Goal: Task Accomplishment & Management: Use online tool/utility

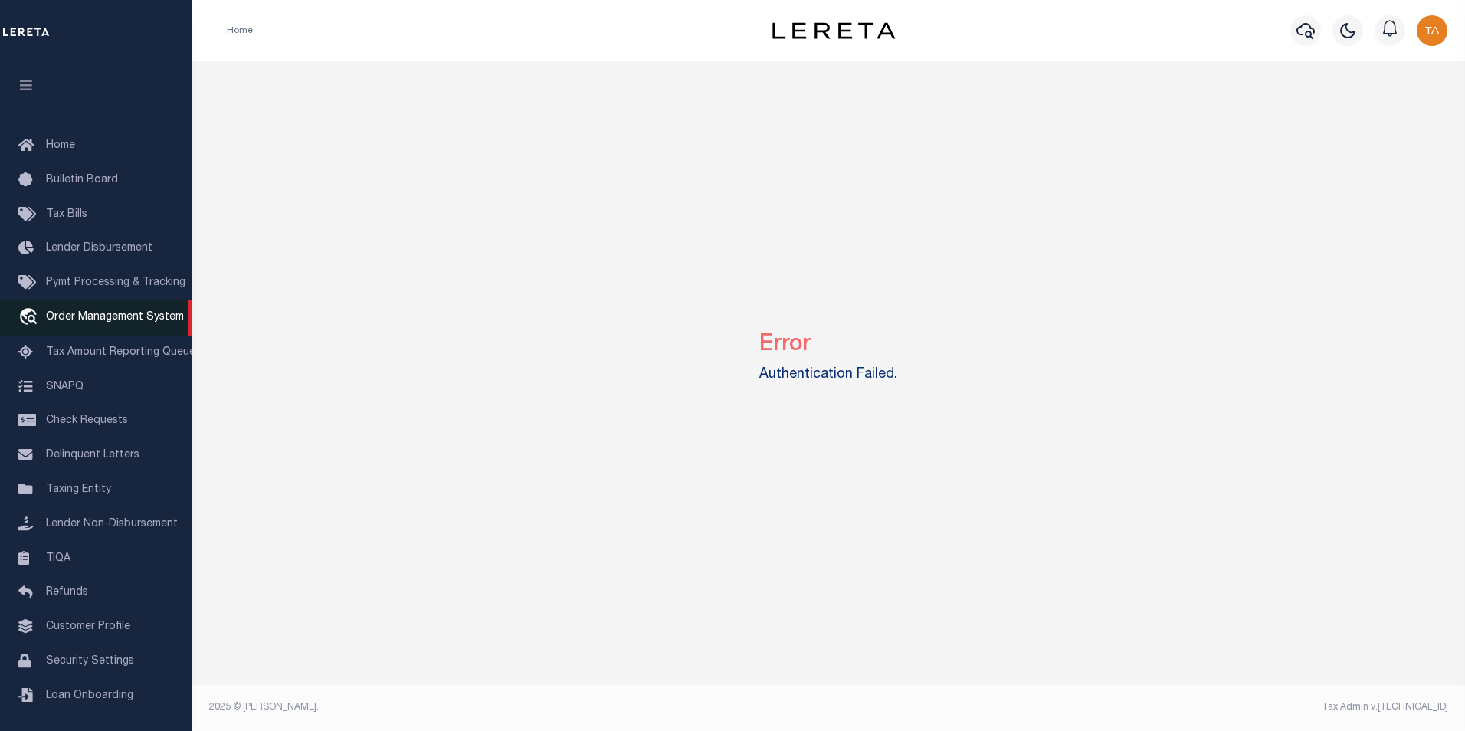
click at [118, 319] on span "Order Management System" at bounding box center [115, 317] width 138 height 11
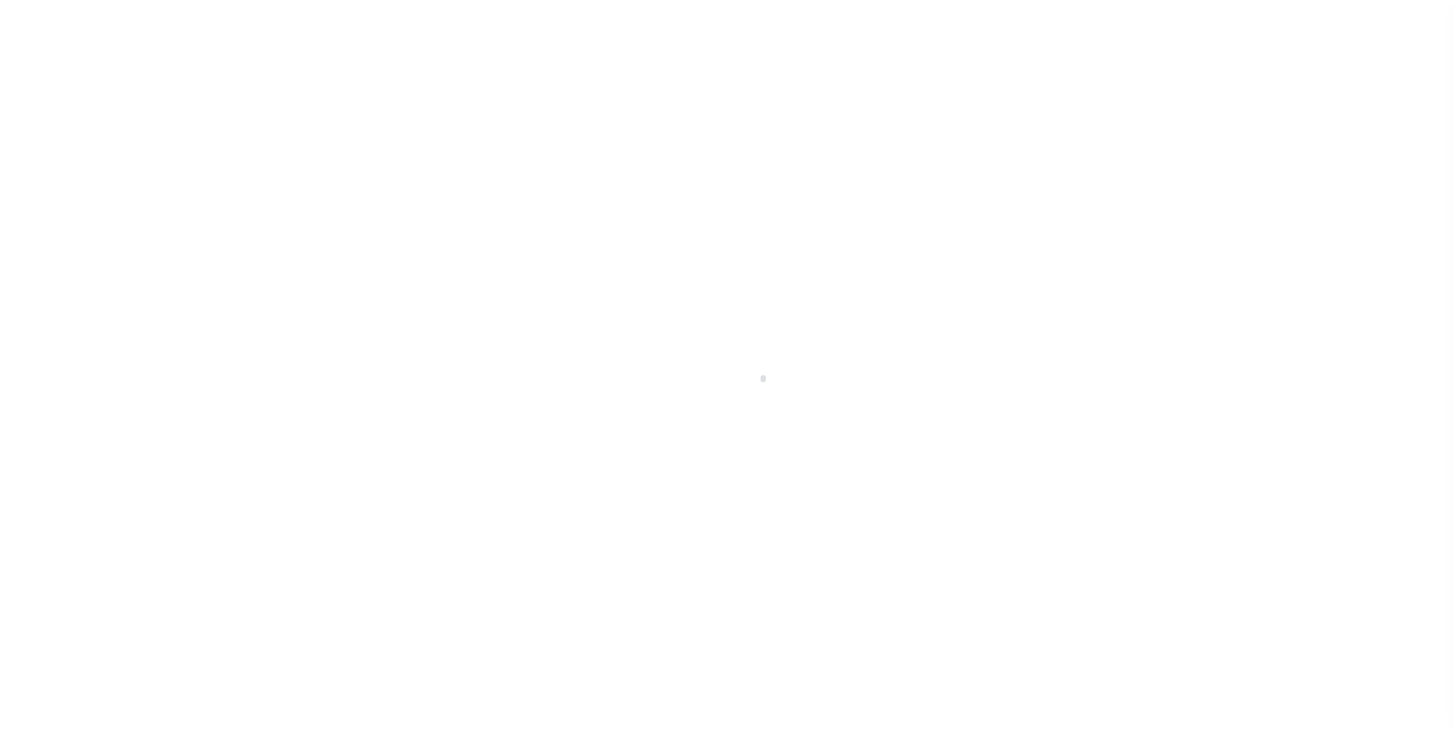
scroll to position [15, 0]
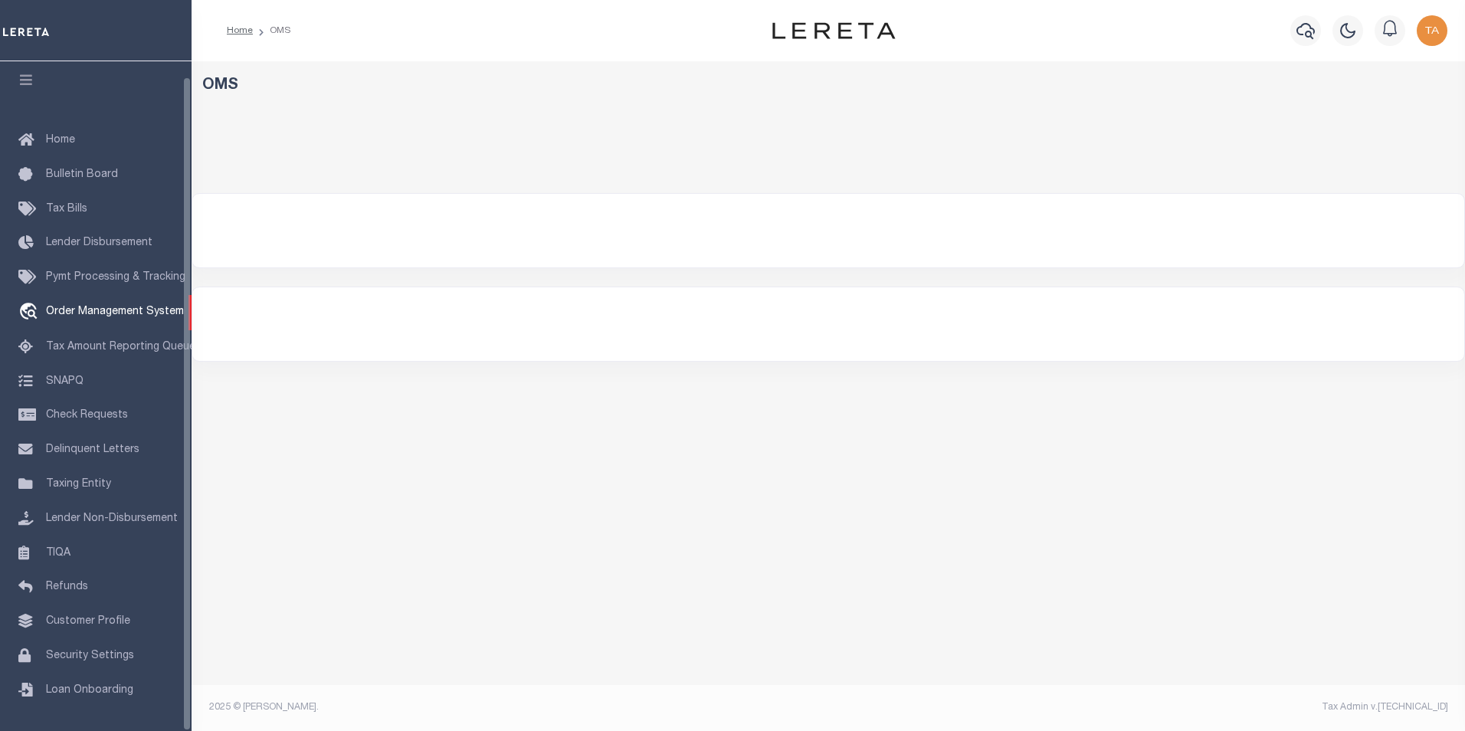
select select "200"
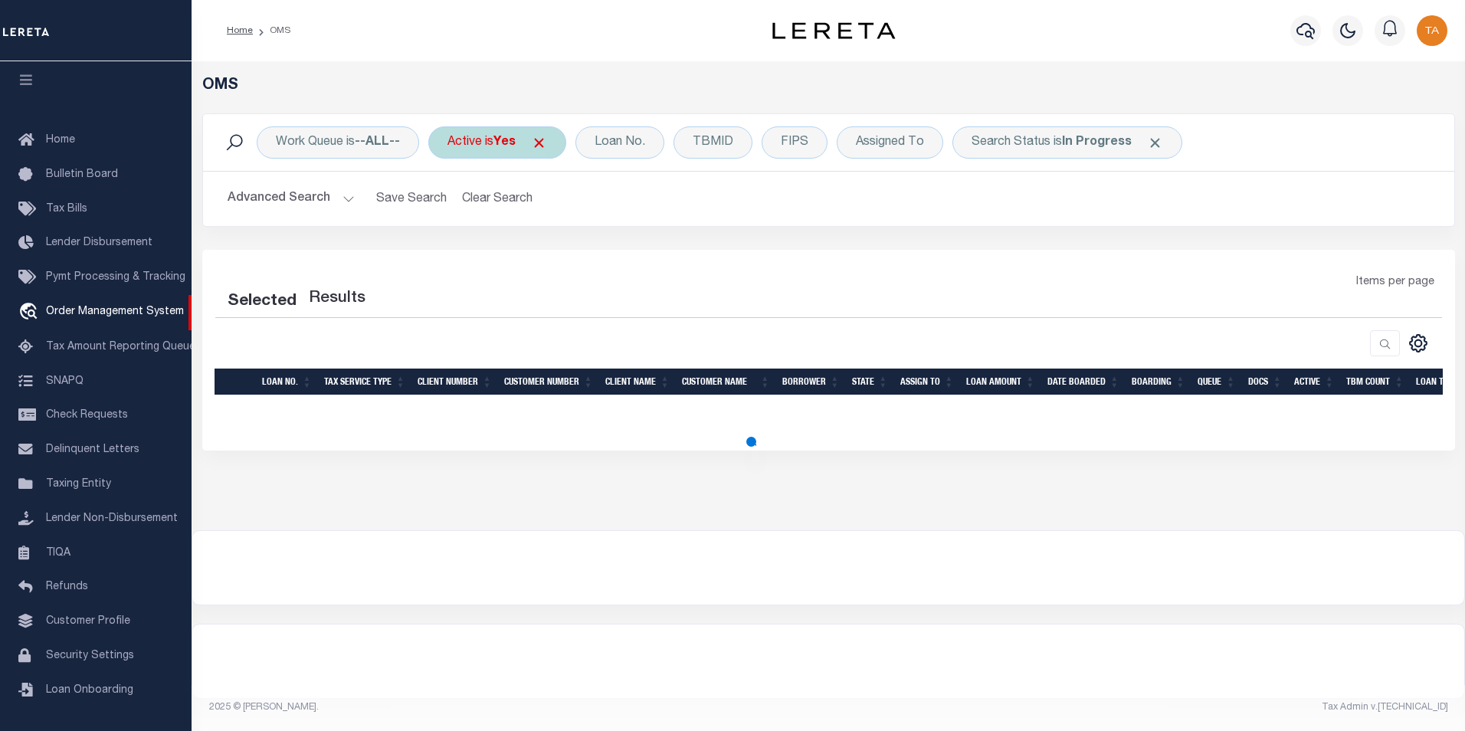
select select "200"
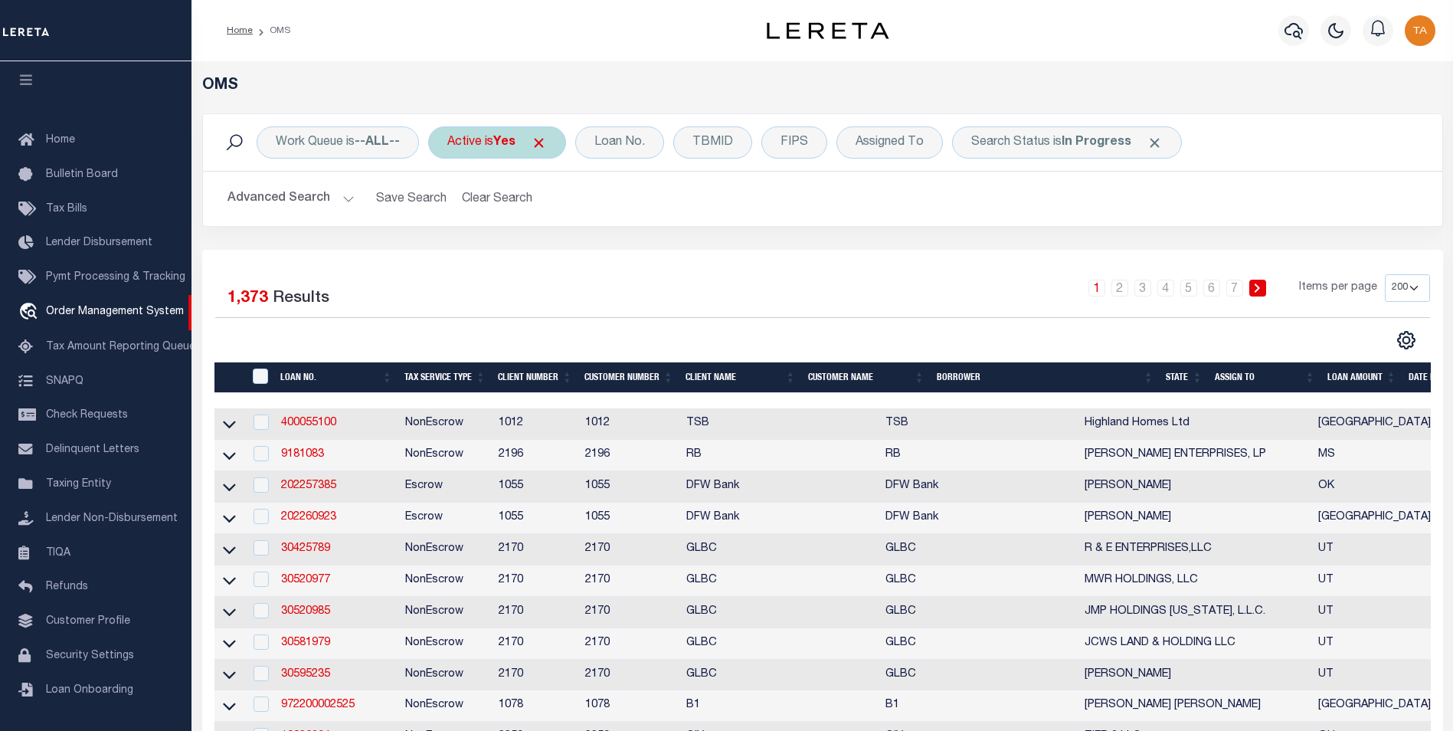
click at [547, 141] on span "Click to Remove" at bounding box center [539, 143] width 16 height 16
click at [564, 147] on div "Loan No." at bounding box center [554, 142] width 89 height 32
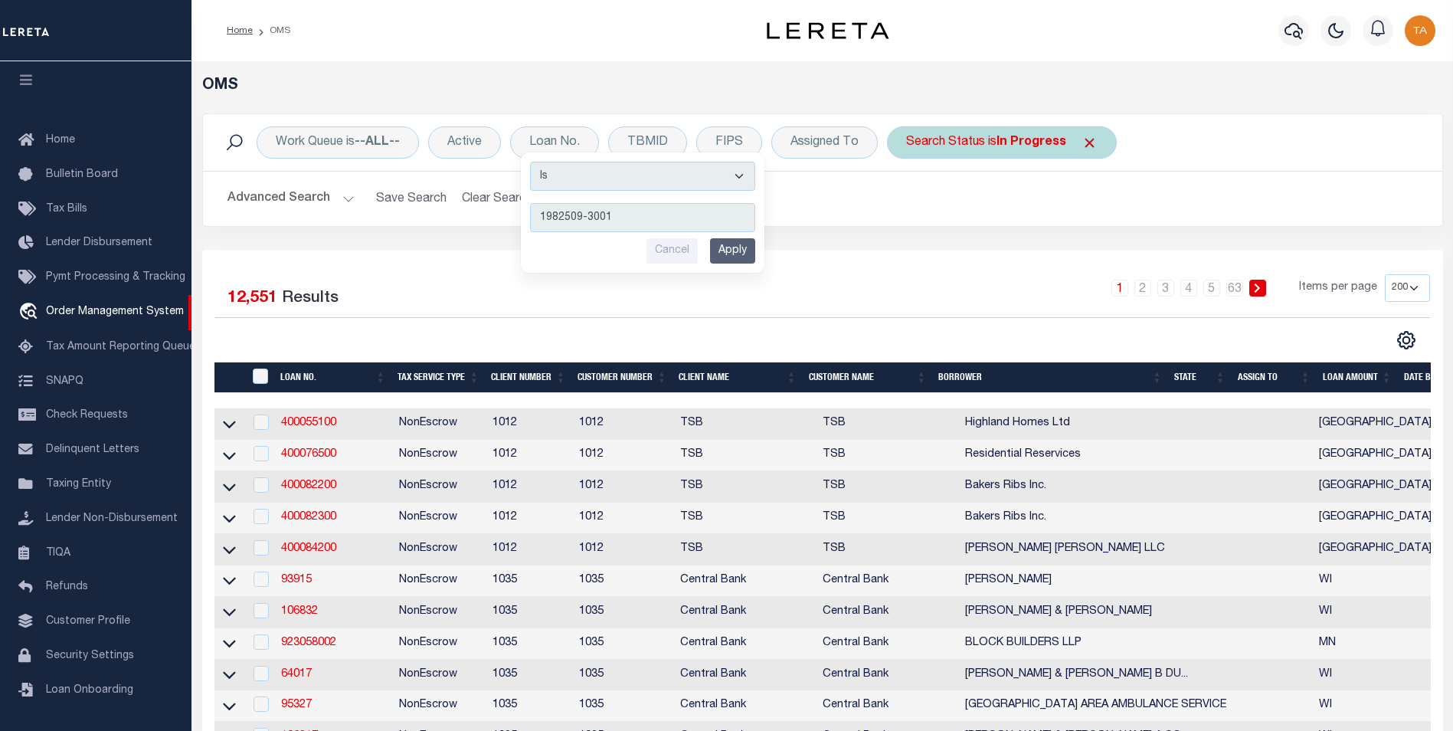
type input "1982509-3001"
click at [1088, 142] on span "Click to Remove" at bounding box center [1090, 143] width 16 height 16
click at [731, 249] on input "Apply" at bounding box center [732, 250] width 45 height 25
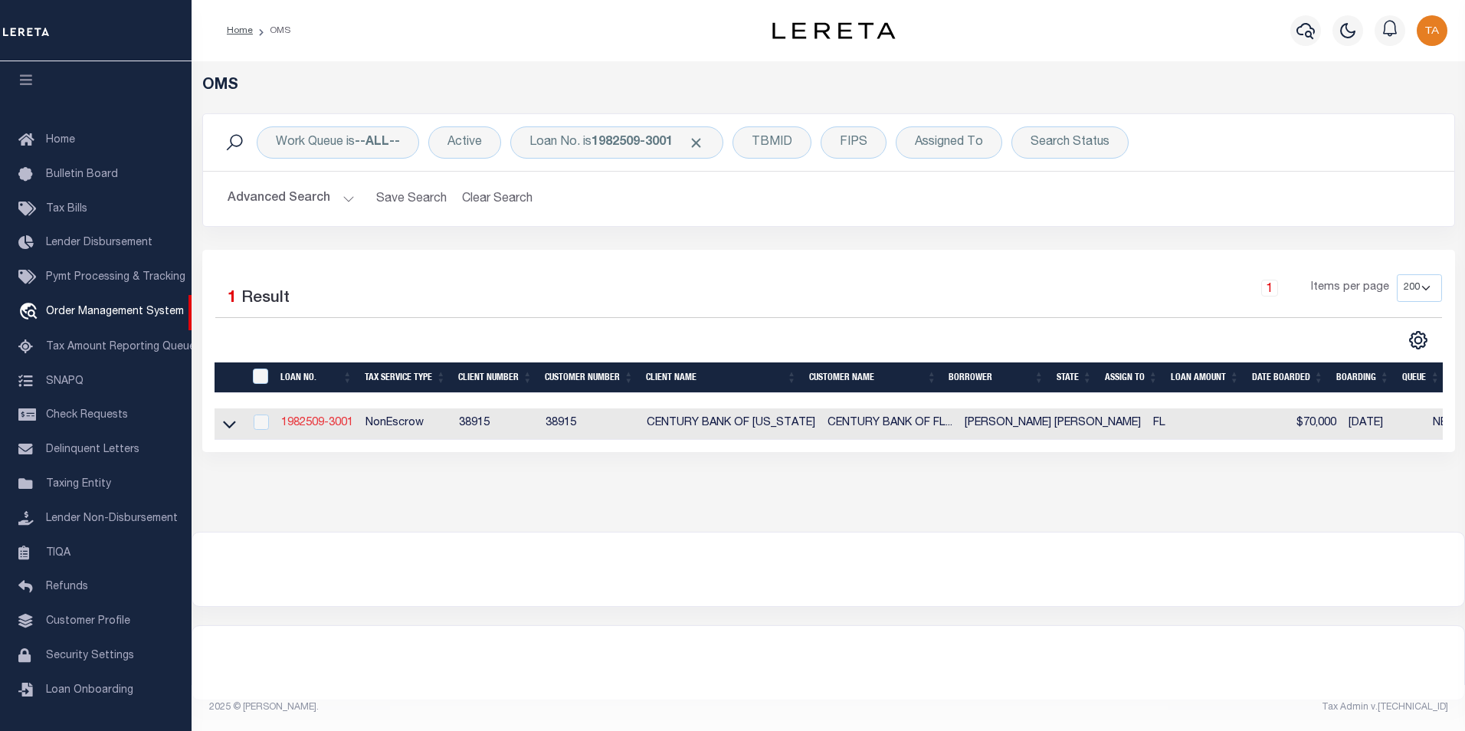
click at [327, 426] on link "1982509-3001" at bounding box center [317, 422] width 72 height 11
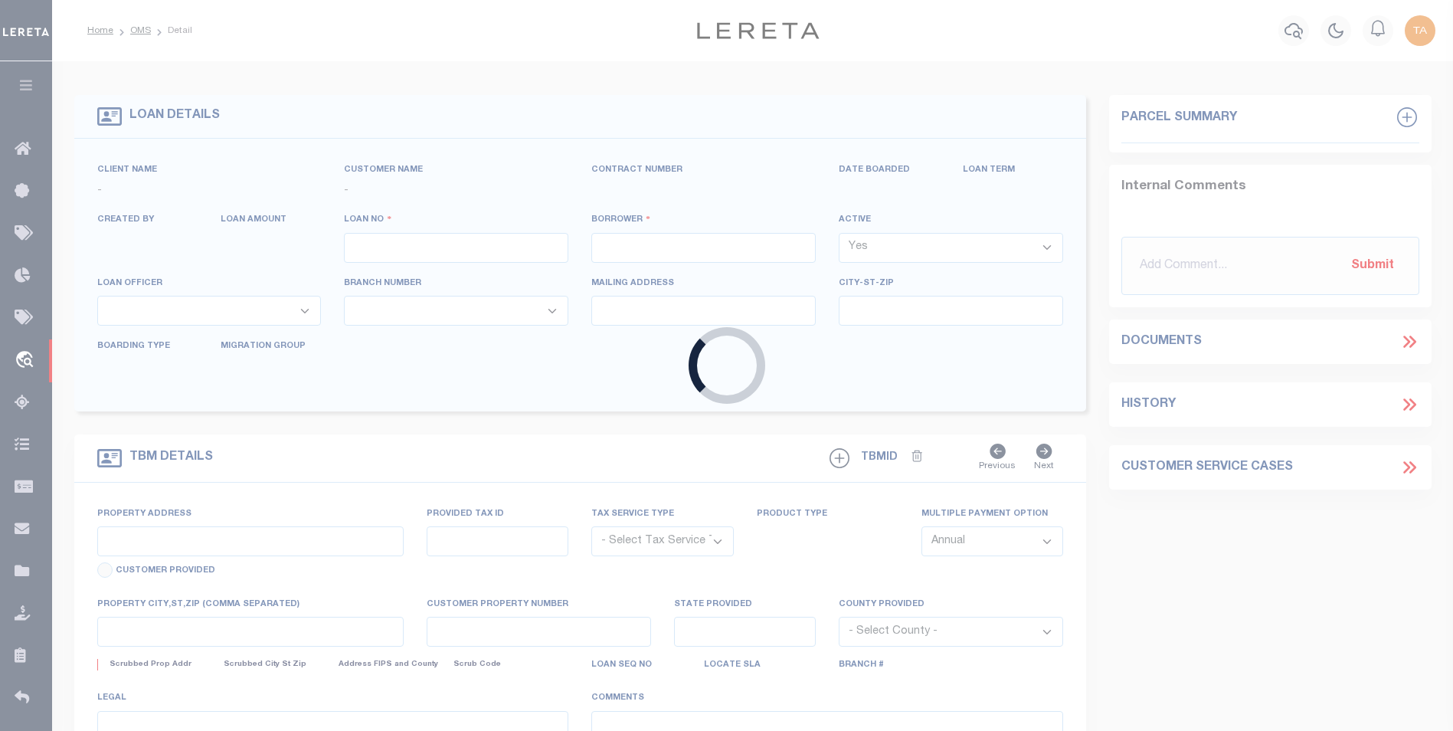
type input "1982509-3001"
type input "[PERSON_NAME] [PERSON_NAME]"
select select
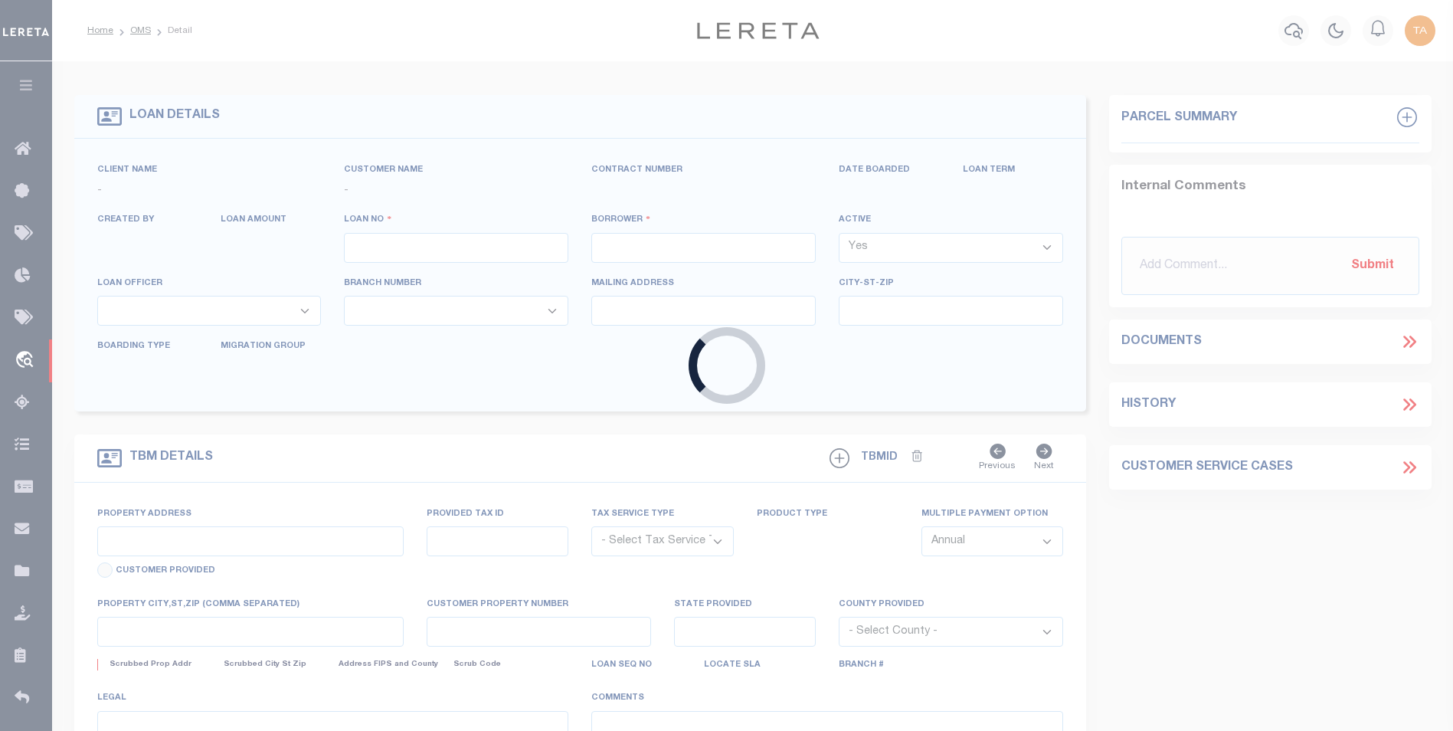
select select
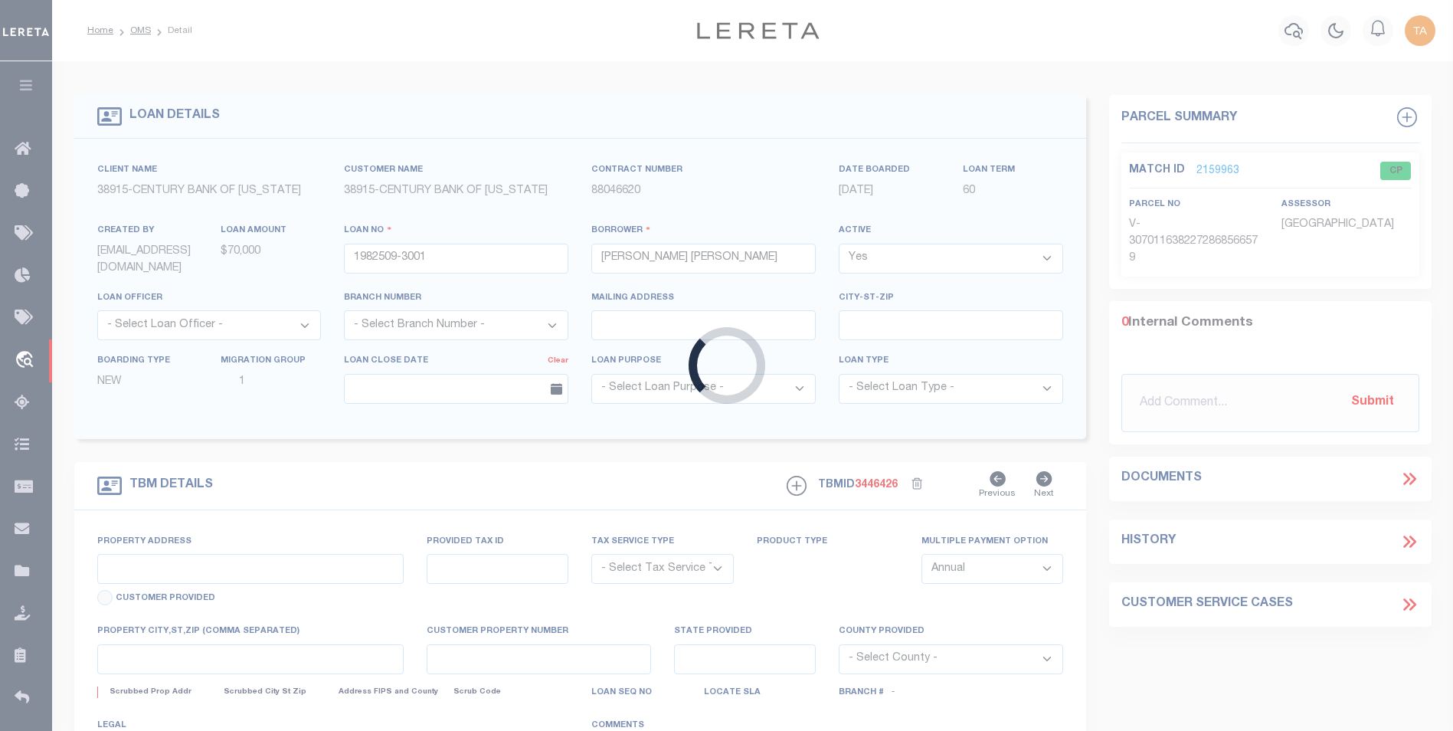
type input "[STREET_ADDRESS][US_STATE]"
radio input "true"
select select "NonEscrow"
select select
type input "TAMPA FL 33603"
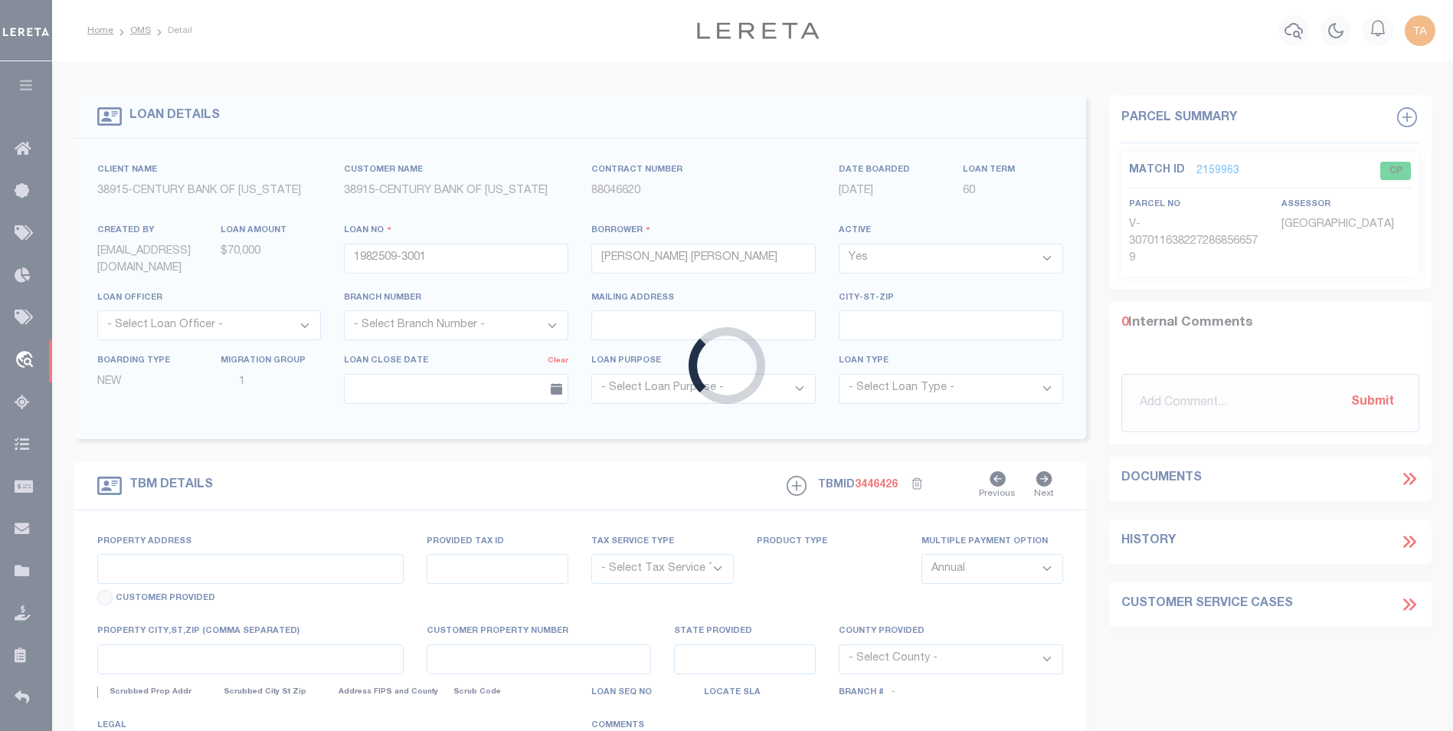
type input "1982509-3001"
type input "FL"
type textarea "LOT 6 BLOCK 5 CORRECTED MAP OF THE RE RE REVISED MAP OF BELLMERE ACCORDINGTO MA…"
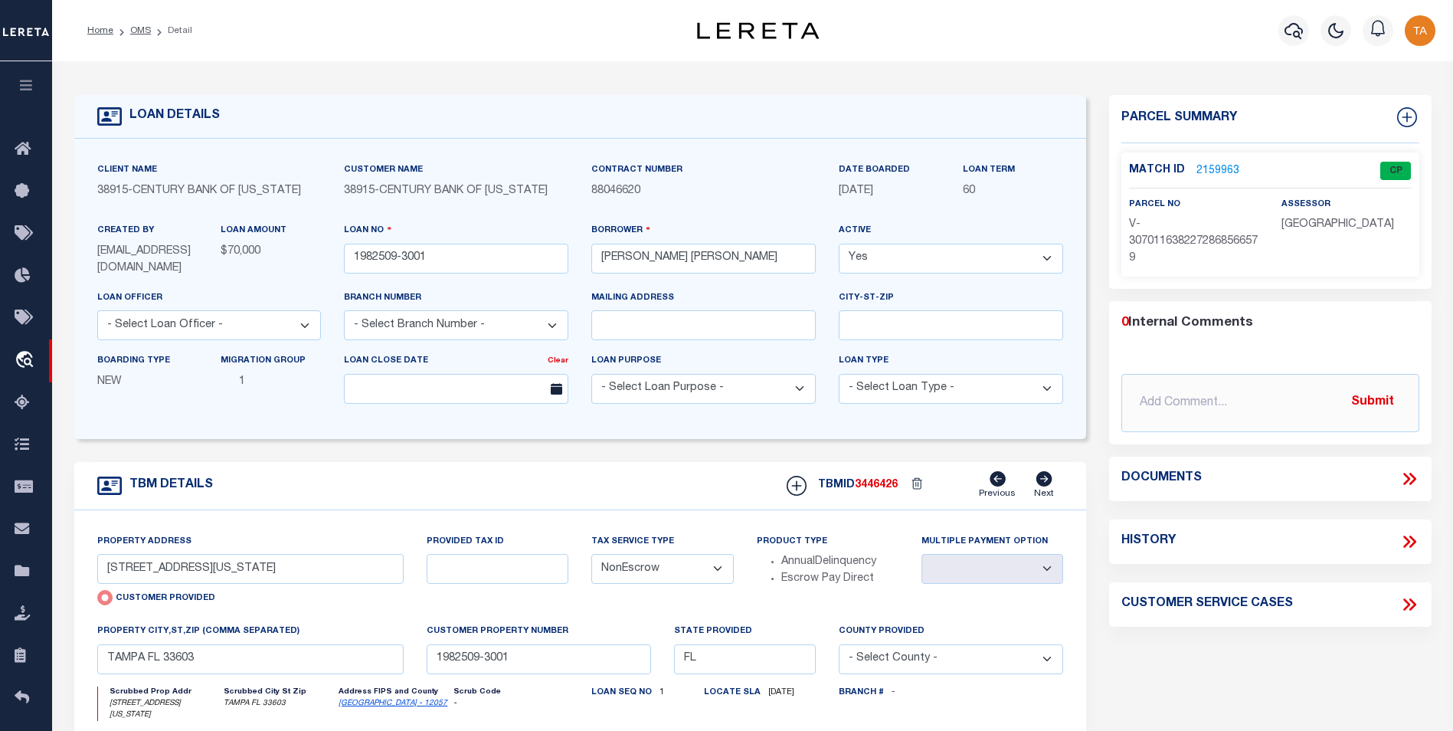
click at [1206, 169] on link "2159963" at bounding box center [1217, 171] width 43 height 16
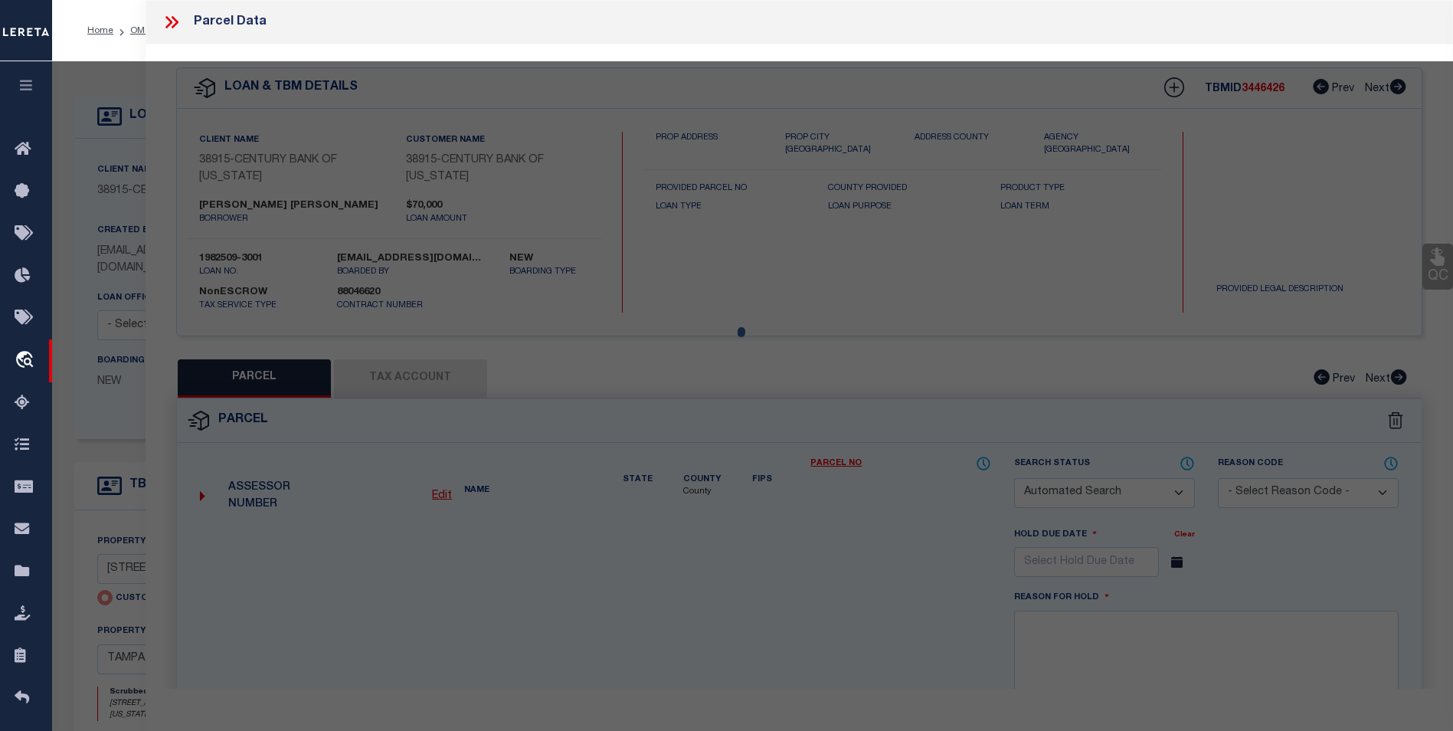
checkbox input "false"
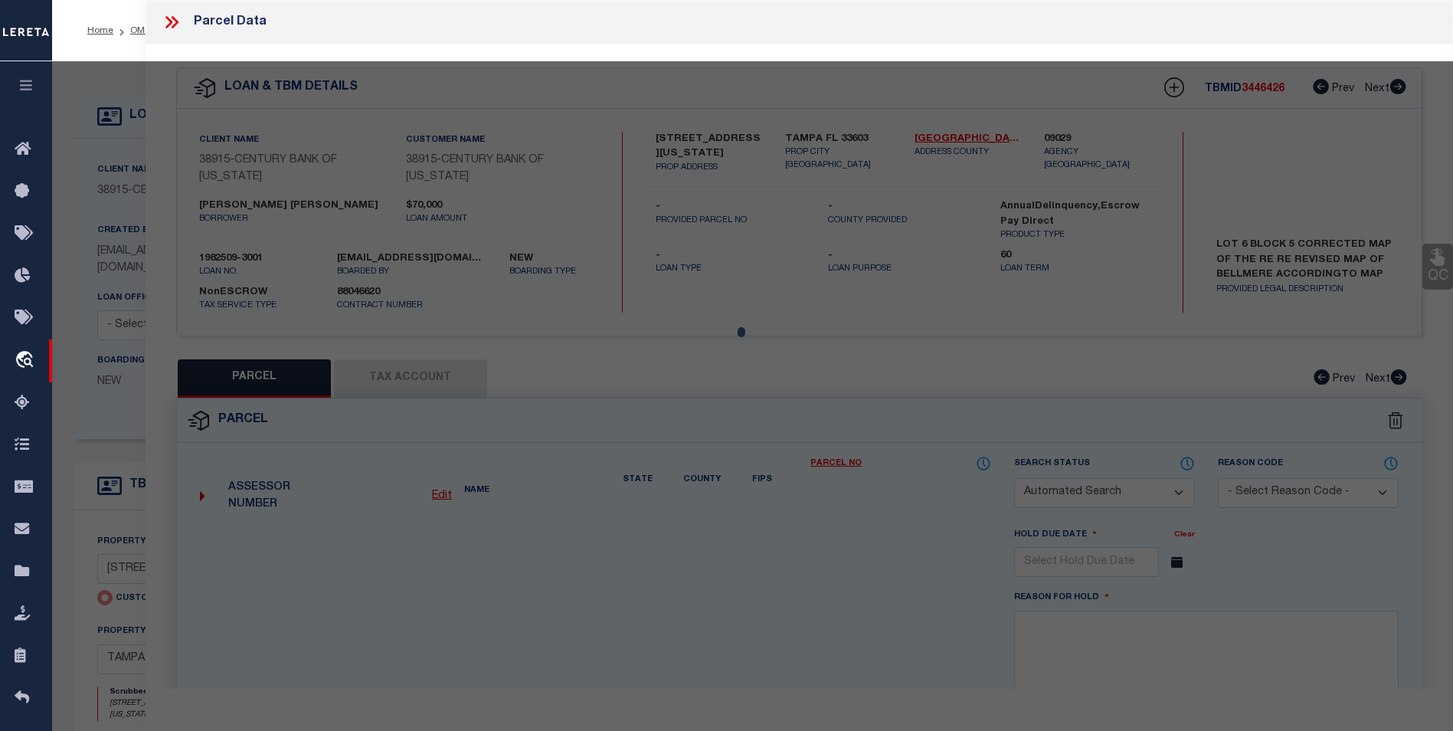
select select "CP"
type input "[STREET_ADDRESS][US_STATE]"
checkbox input "false"
type input "TAMPA FL 33603"
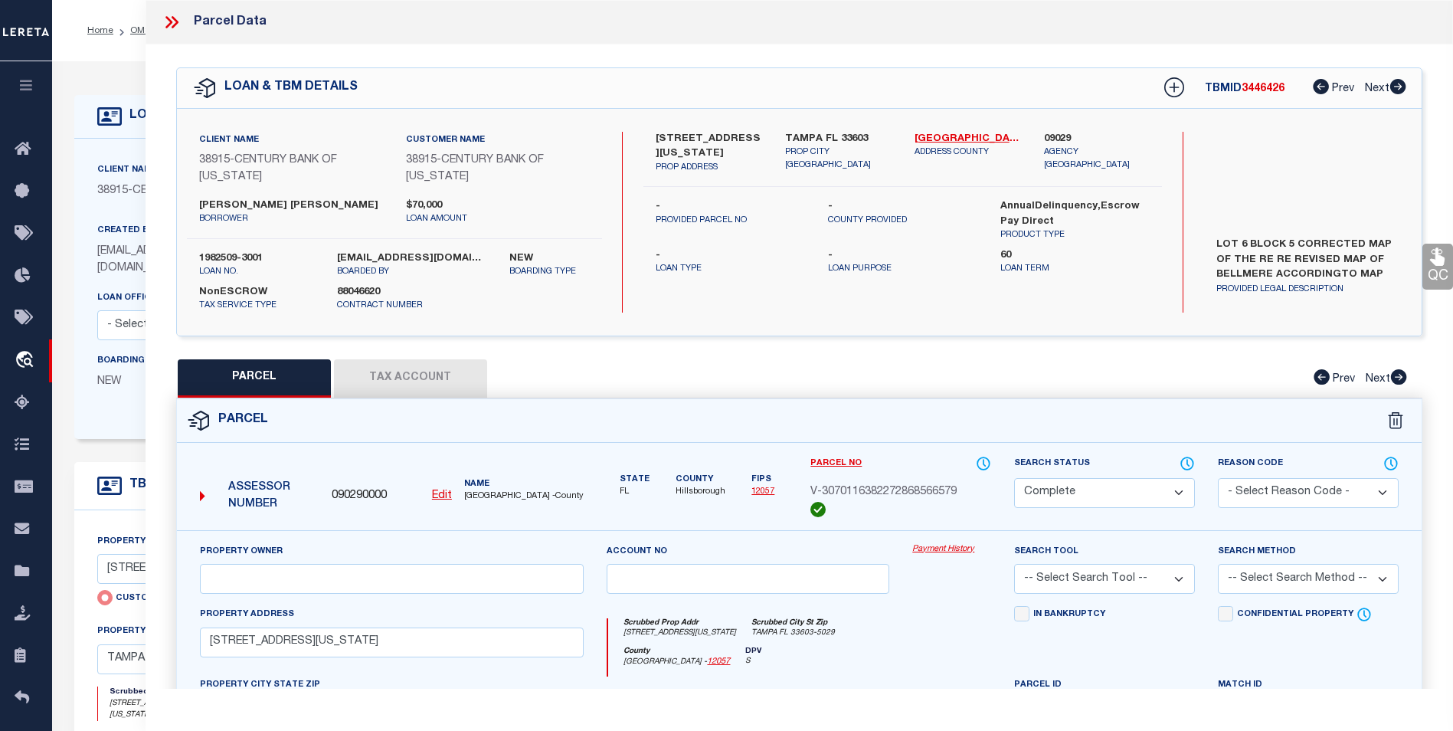
click at [951, 553] on link "Payment History" at bounding box center [951, 549] width 79 height 13
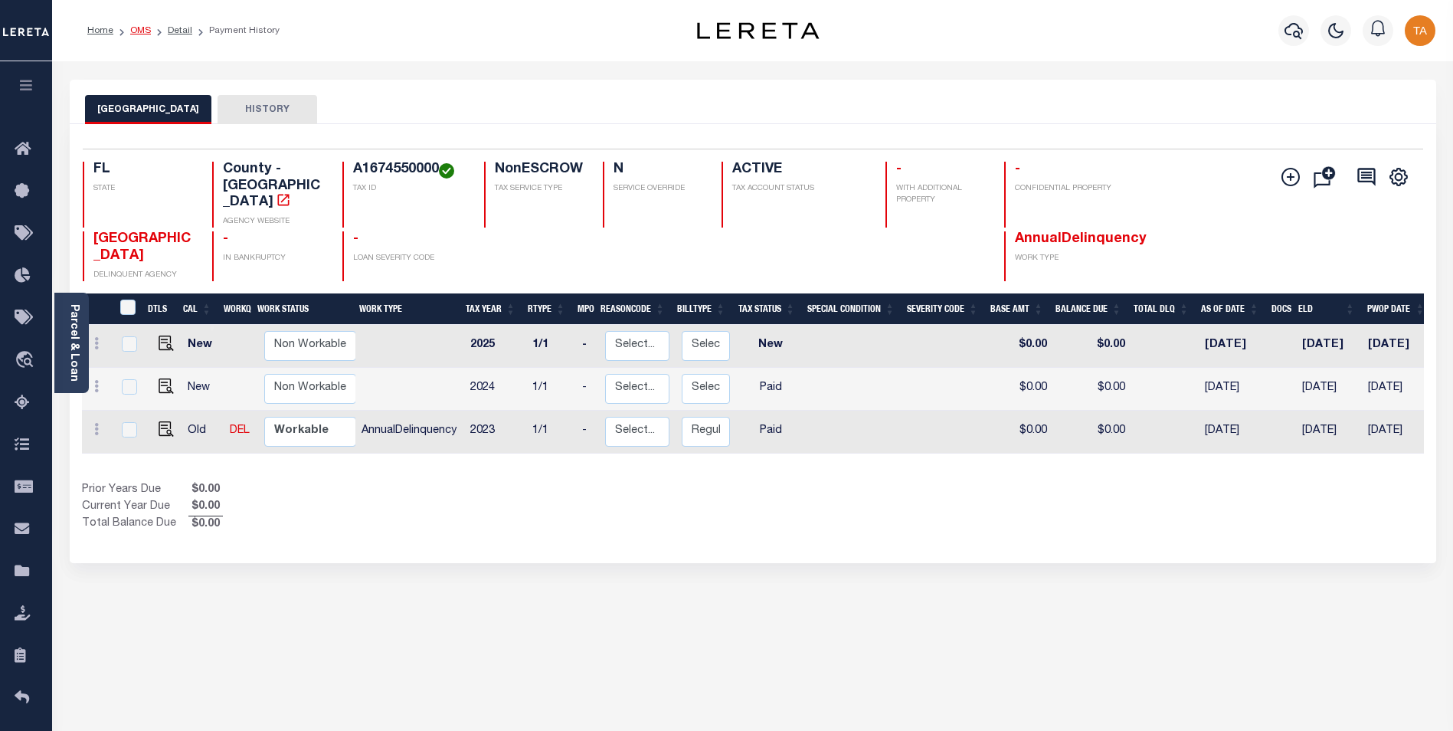
click at [142, 28] on link "OMS" at bounding box center [140, 30] width 21 height 9
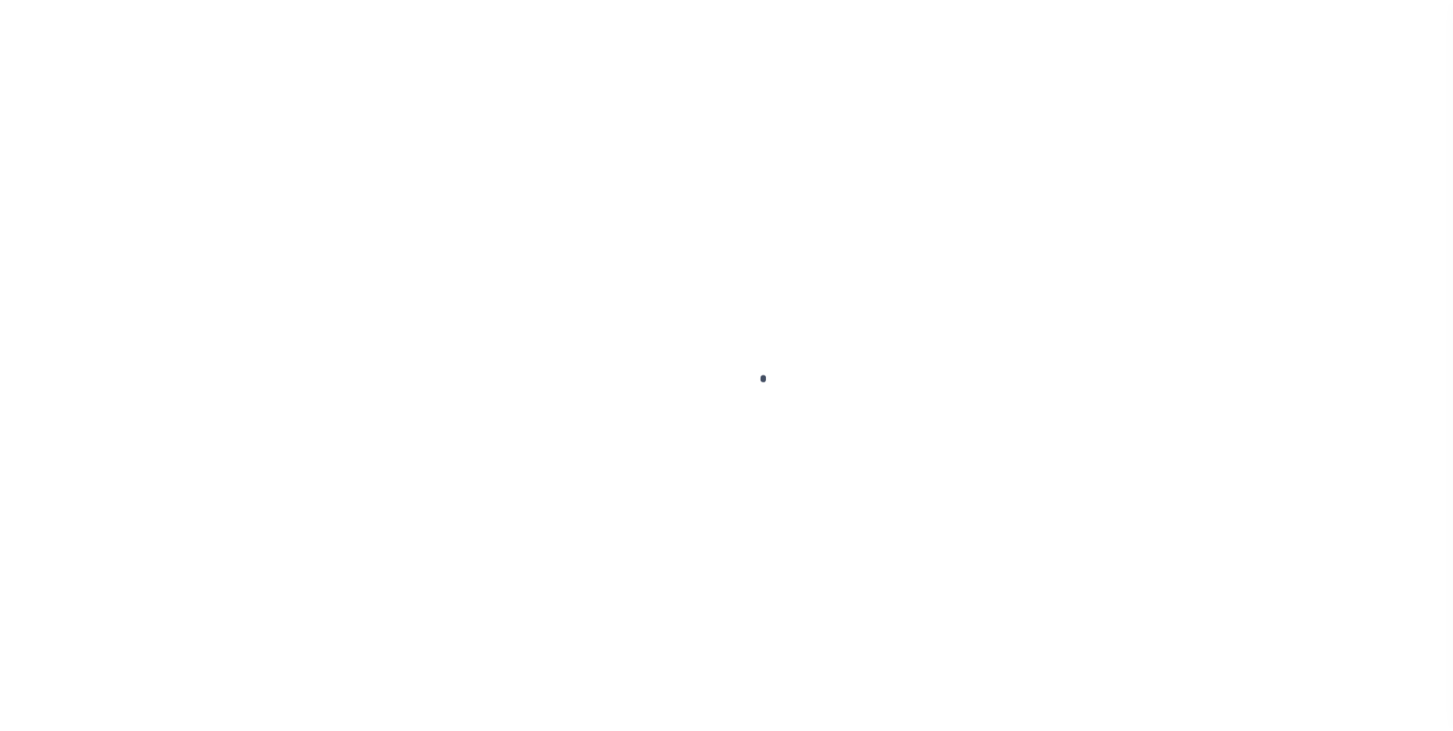
scroll to position [15, 0]
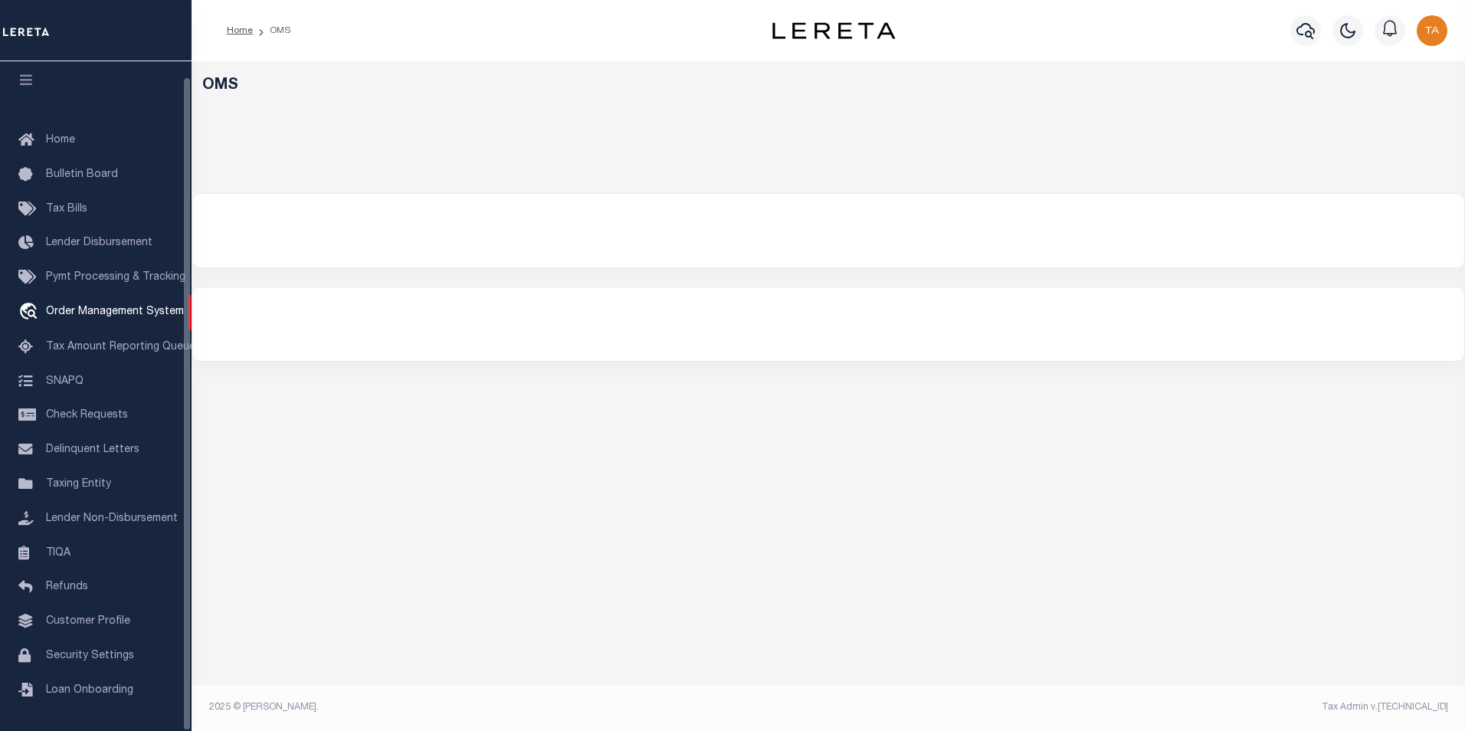
select select "200"
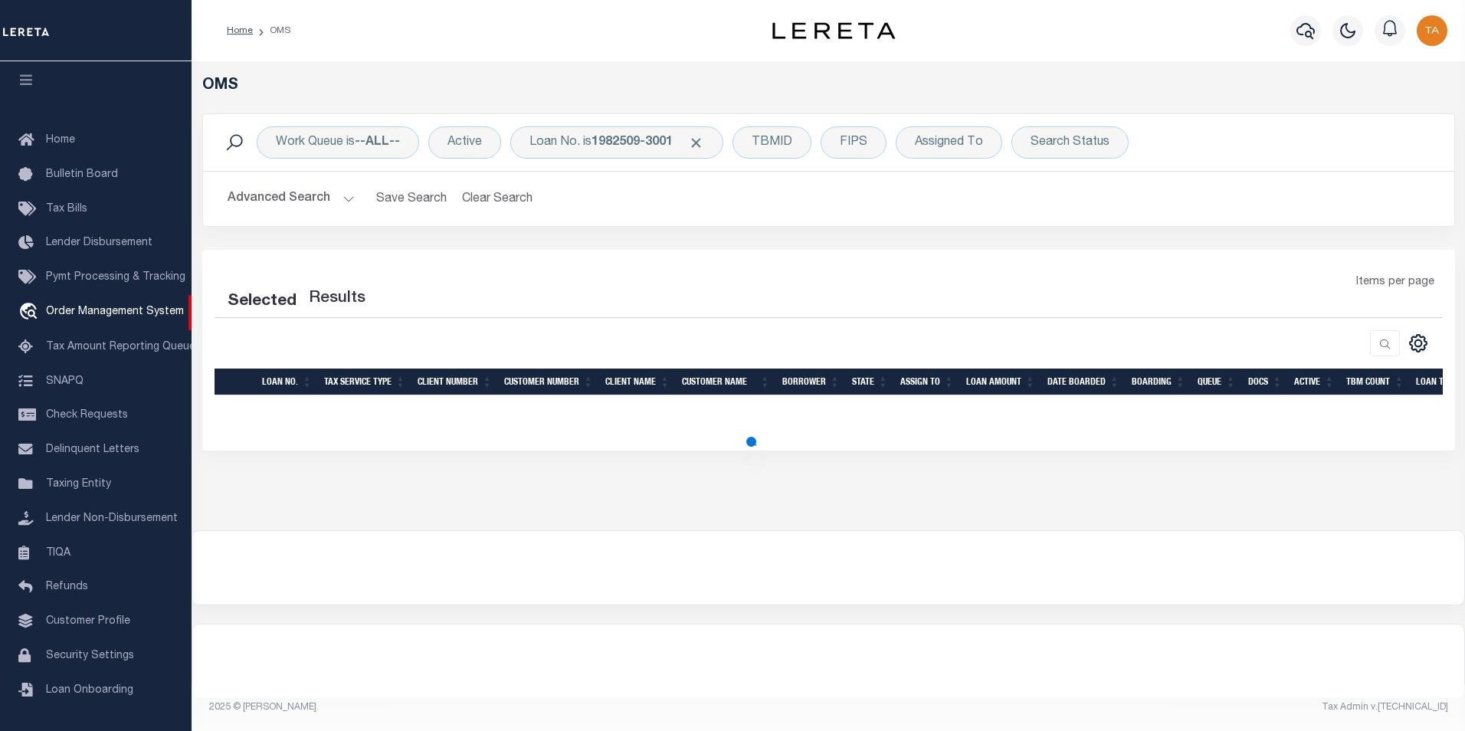
select select "200"
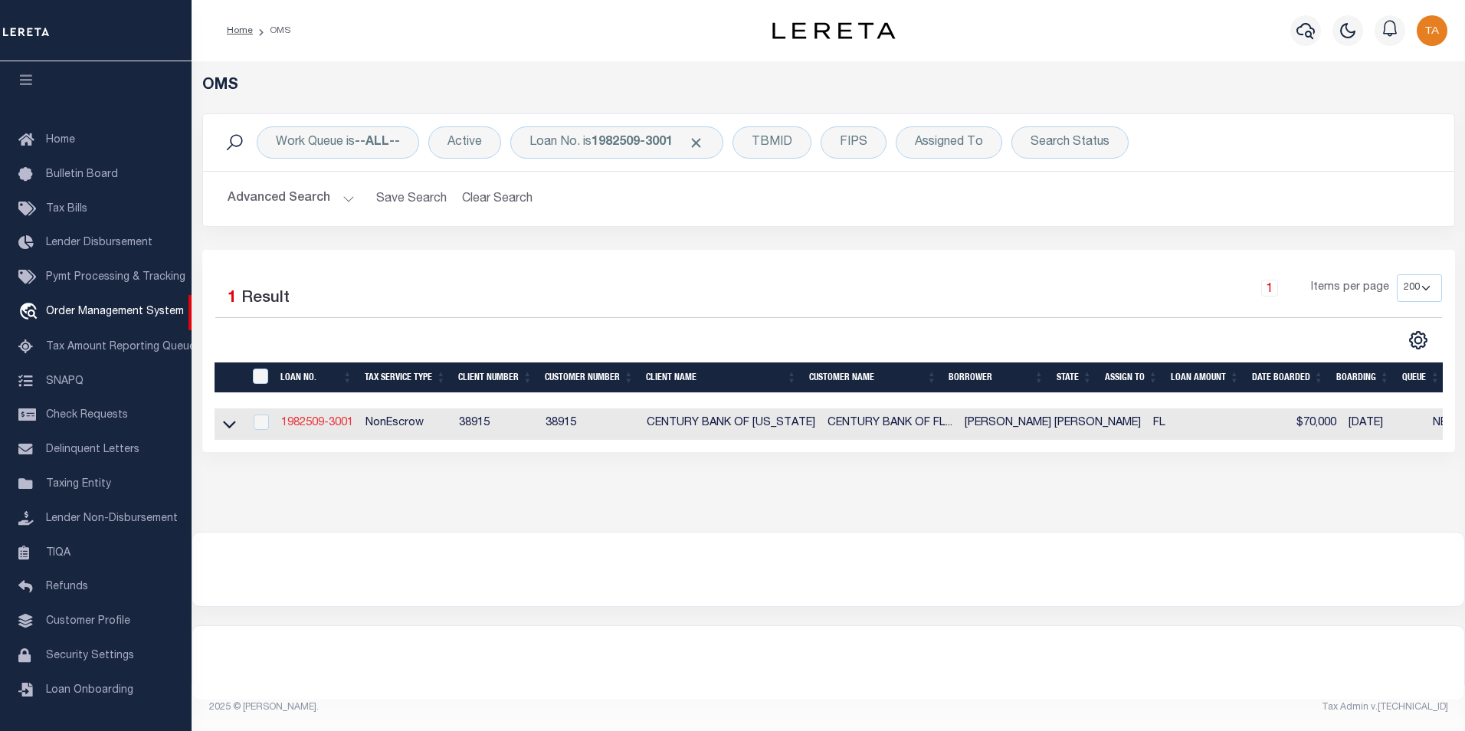
click at [326, 424] on link "1982509-3001" at bounding box center [317, 422] width 72 height 11
type input "1982509-3001"
type input "[PERSON_NAME] [PERSON_NAME]"
select select
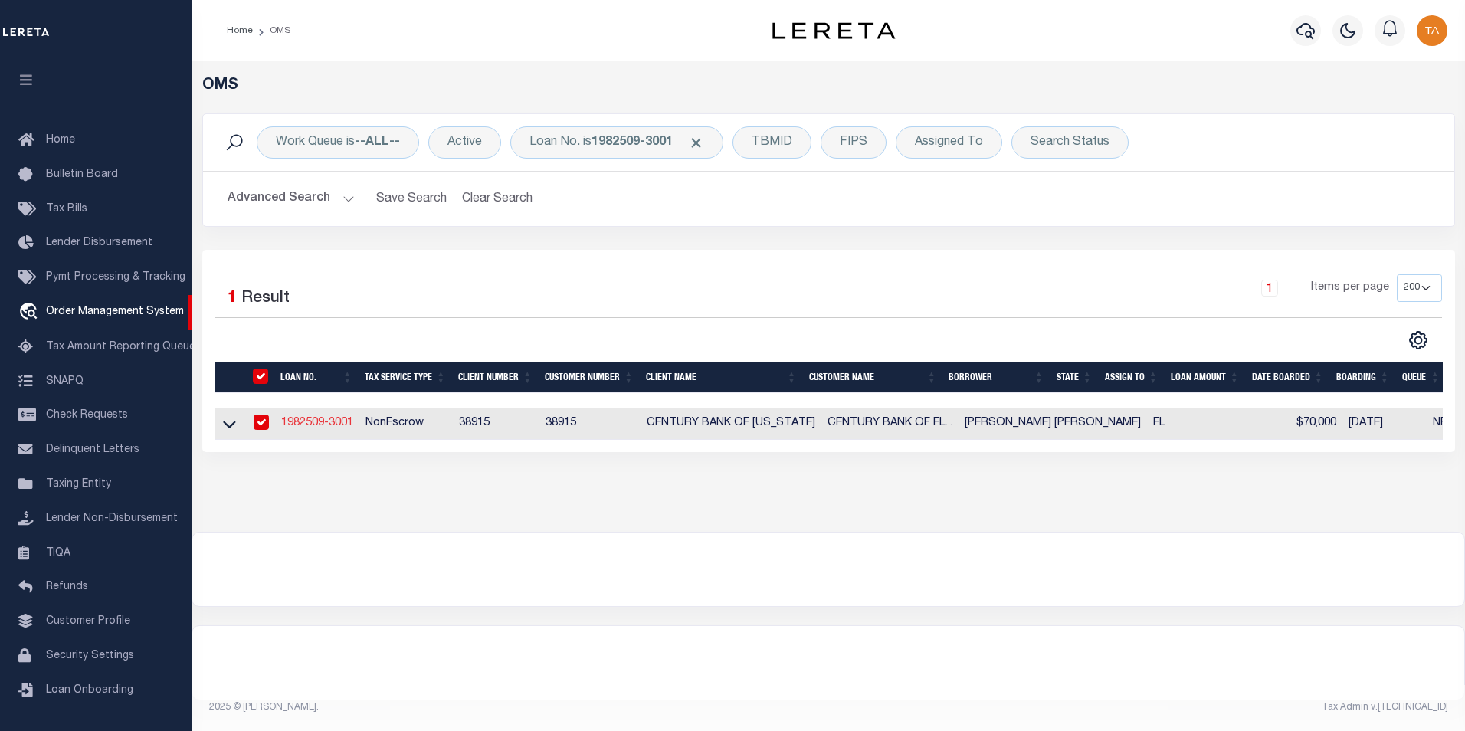
select select
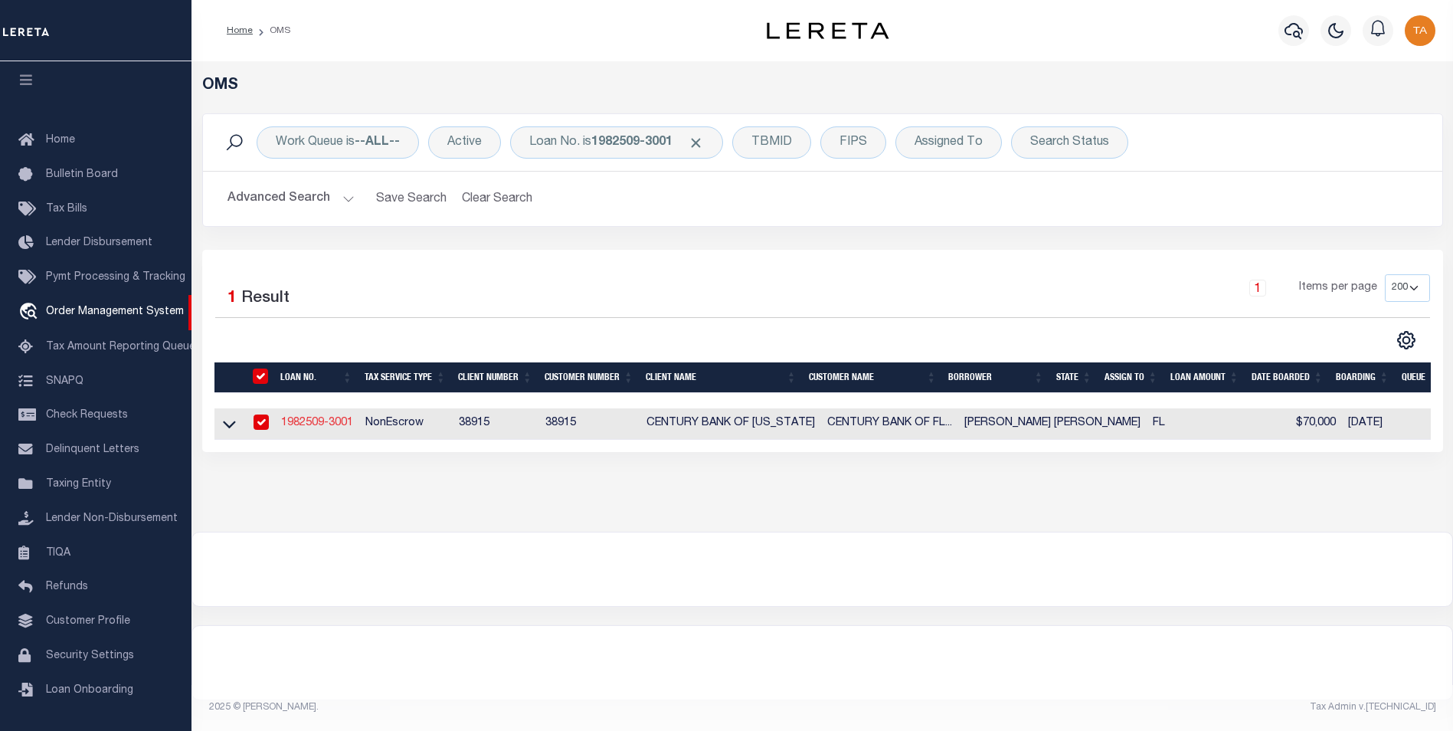
type input "[STREET_ADDRESS][US_STATE]"
radio input "true"
select select "NonEscrow"
select select
type input "TAMPA FL 33603"
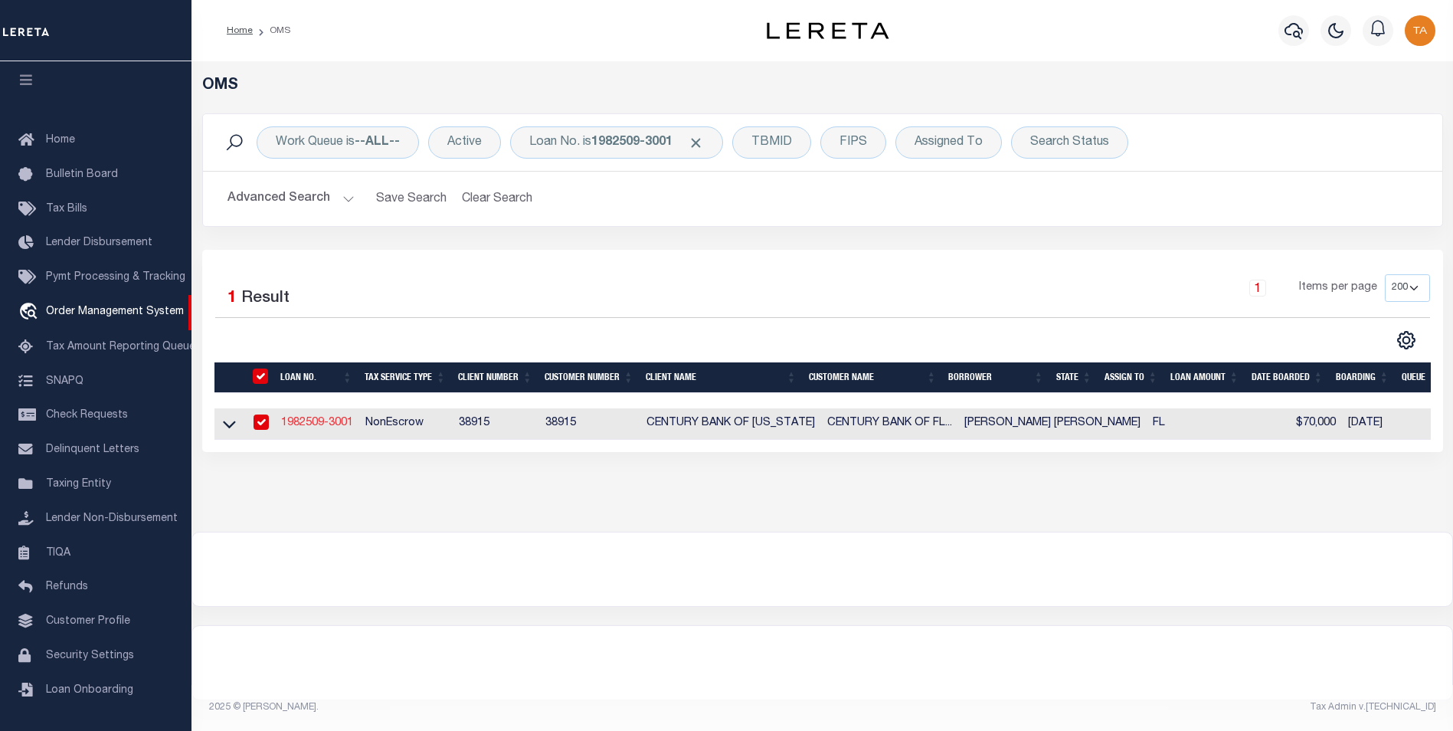
type input "1982509-3001"
type input "FL"
type textarea "LOT 6 BLOCK 5 CORRECTED MAP OF THE RE RE REVISED MAP OF BELLMERE ACCORDINGTO MA…"
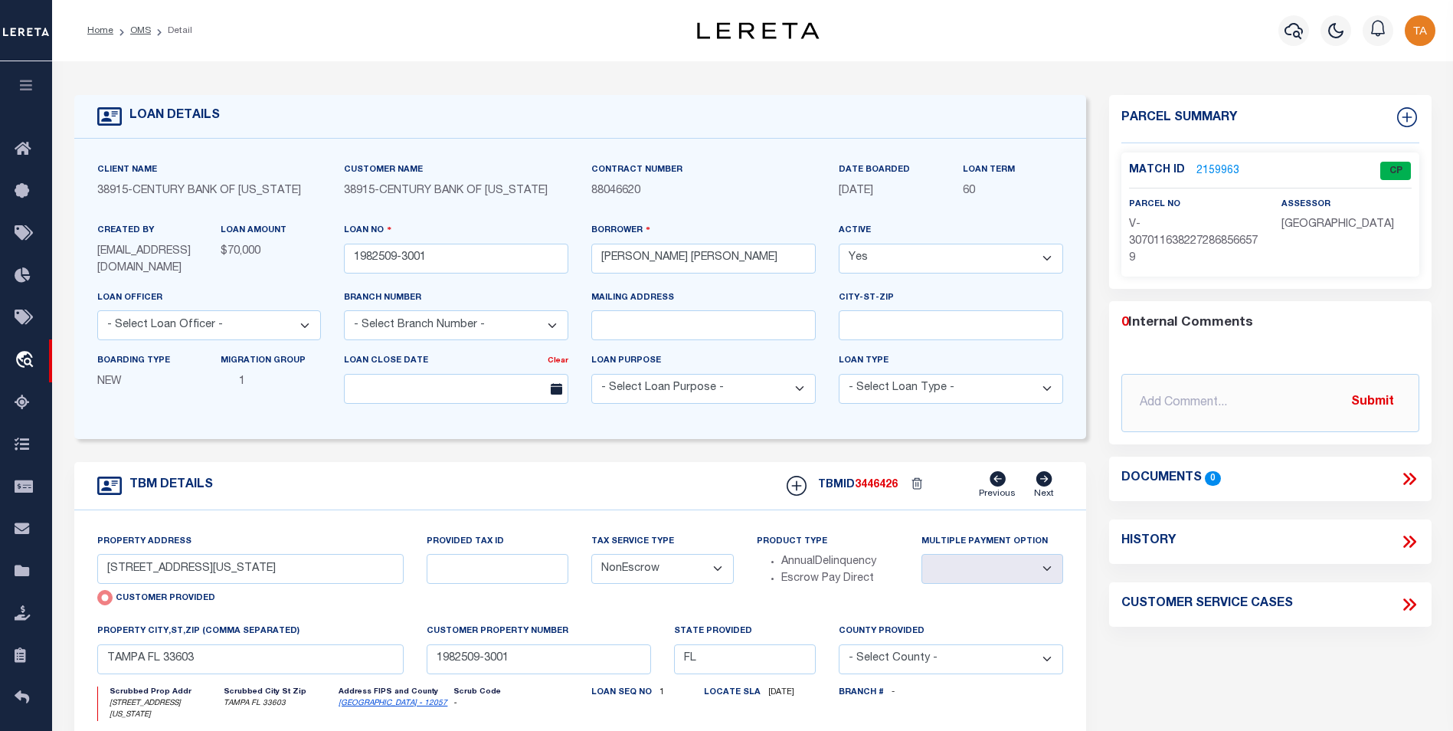
click at [1219, 169] on link "2159963" at bounding box center [1217, 171] width 43 height 16
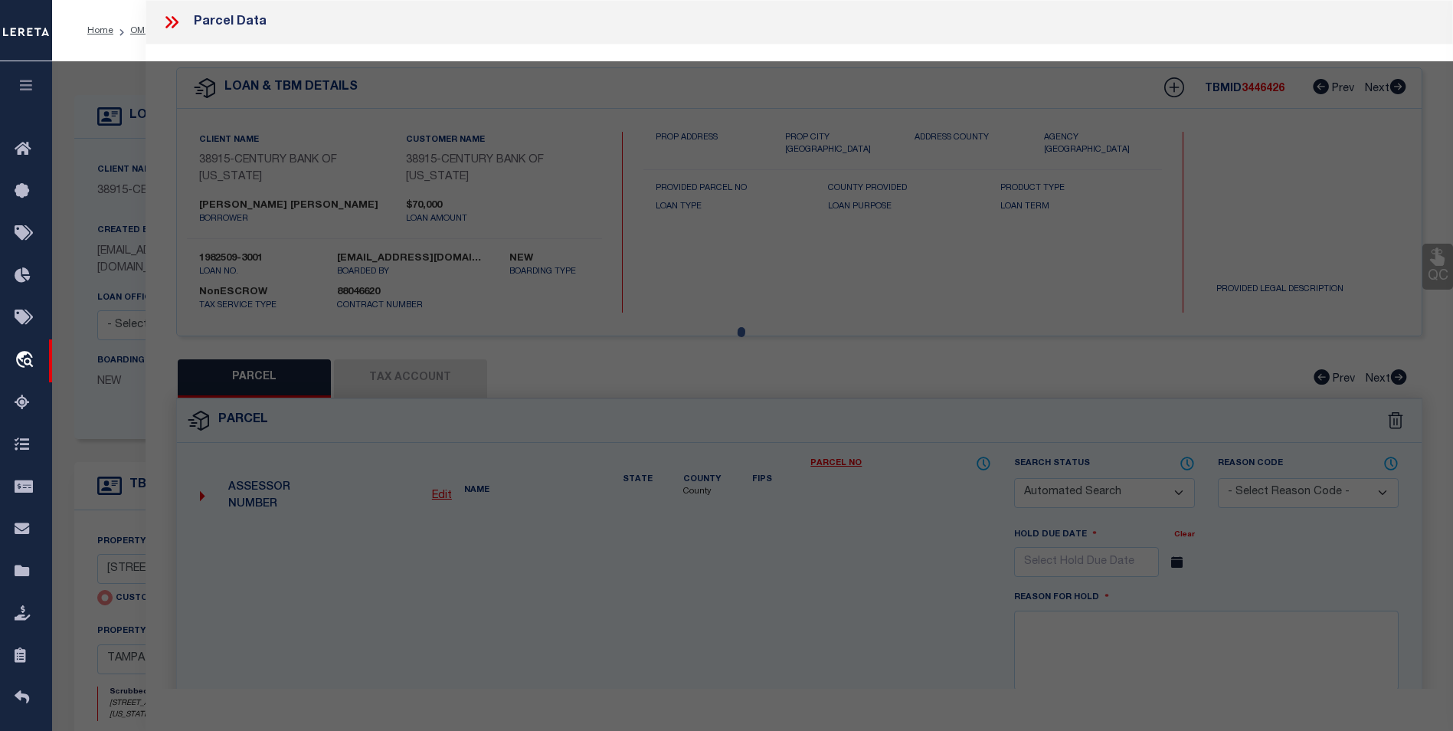
checkbox input "false"
select select "CP"
type input "[STREET_ADDRESS][US_STATE]"
checkbox input "false"
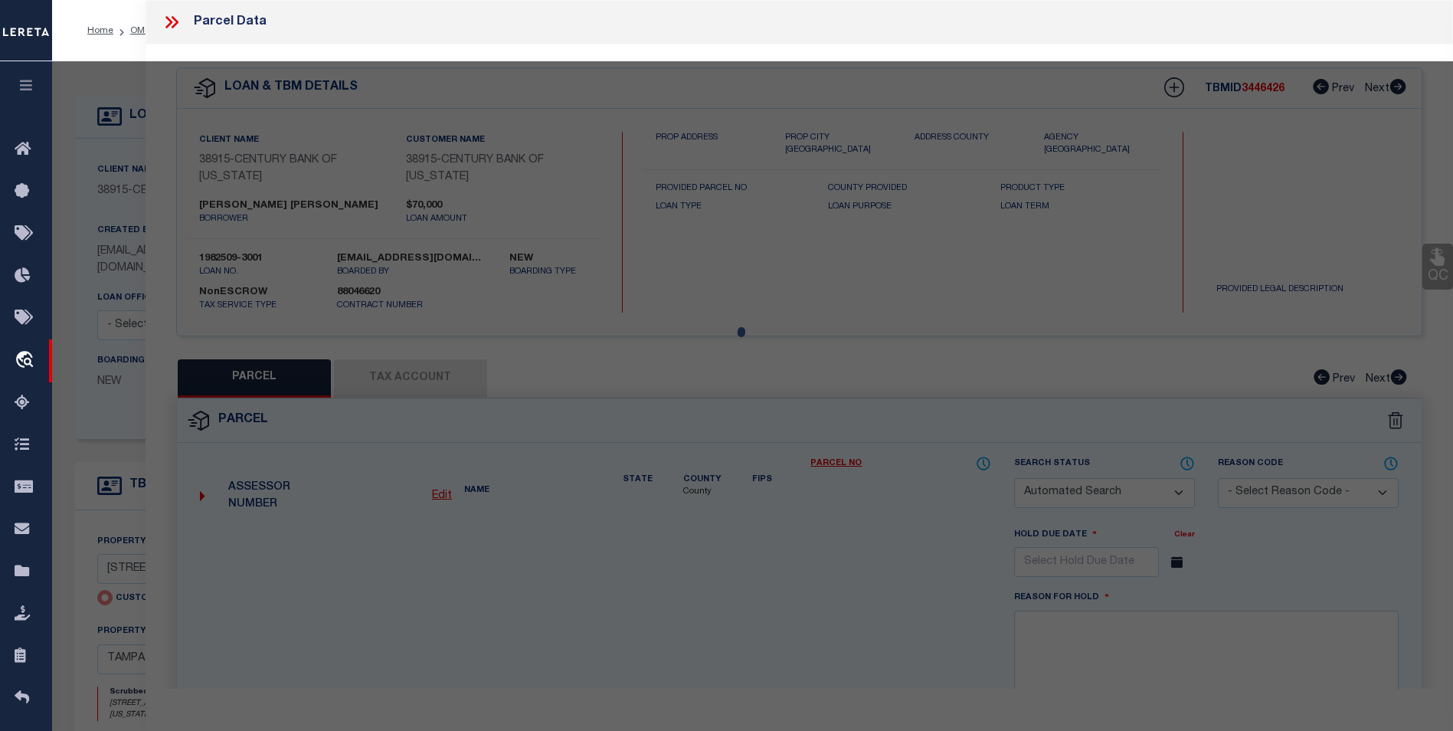
type input "TAMPA FL 33603"
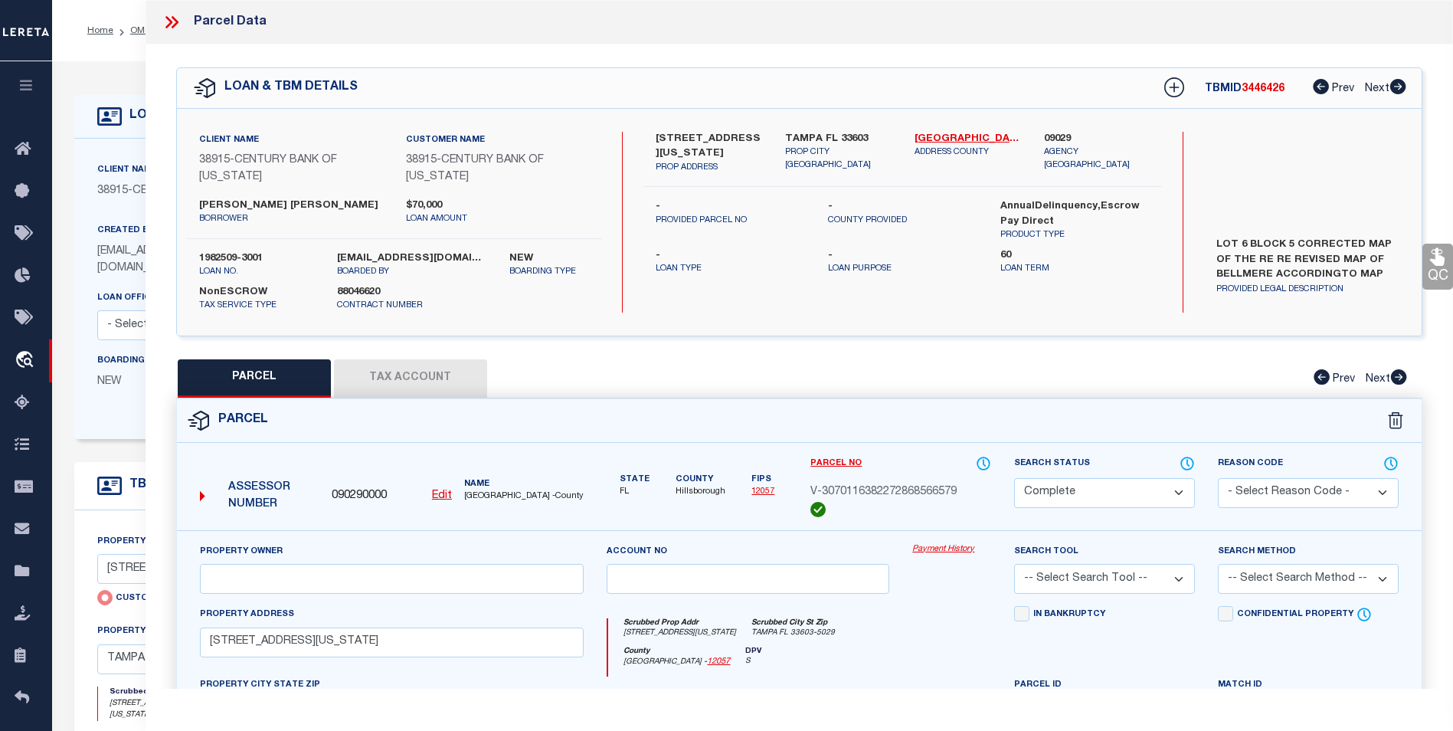
click at [951, 552] on link "Payment History" at bounding box center [951, 549] width 79 height 13
